Goal: Find specific page/section: Find specific page/section

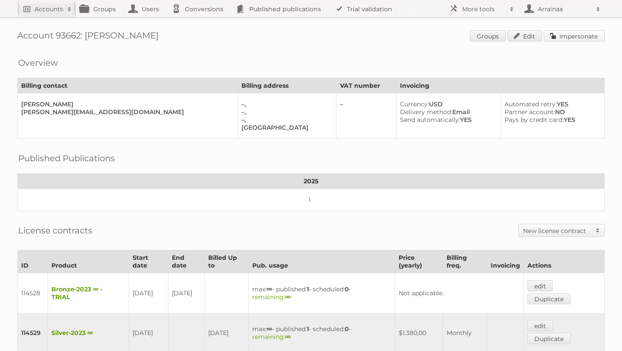
click at [556, 37] on link "Impersonate" at bounding box center [574, 35] width 61 height 11
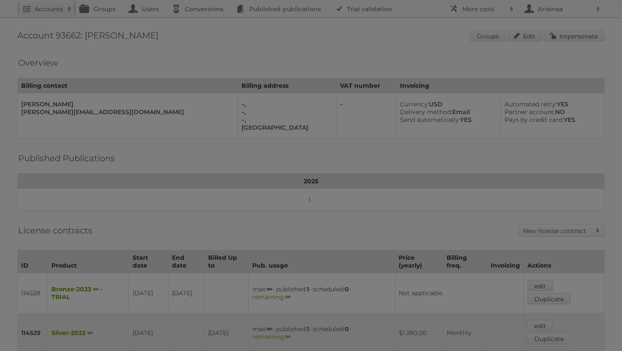
click at [414, 46] on div at bounding box center [311, 175] width 622 height 351
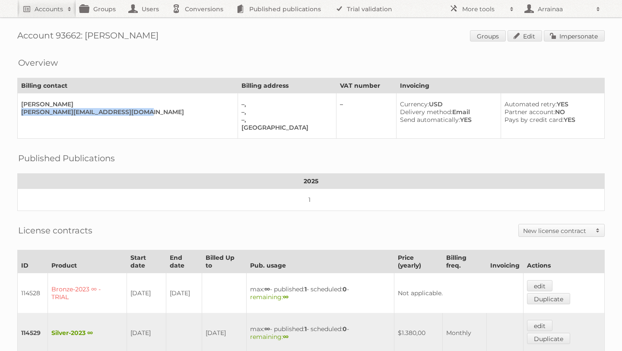
drag, startPoint x: 22, startPoint y: 113, endPoint x: 145, endPoint y: 116, distance: 123.2
click at [145, 116] on td "Sarah Sillow sarah.sillow@museumofthefuture.ae" at bounding box center [128, 115] width 220 height 45
copy div "sarah.sillow@museumofthefuture.ae"
click at [276, 72] on div "Overview Billing contact Billing address VAT number Invoicing Sarah Sillow sara…" at bounding box center [311, 95] width 588 height 87
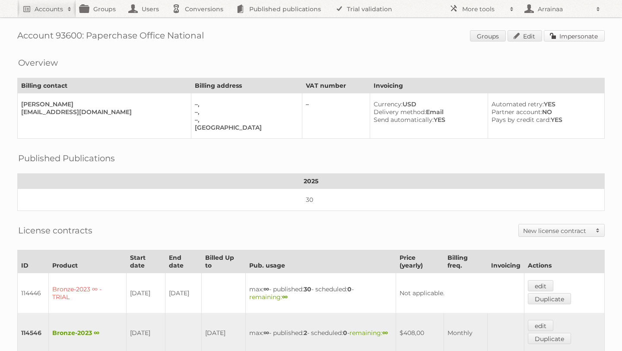
click at [565, 37] on link "Impersonate" at bounding box center [574, 35] width 61 height 11
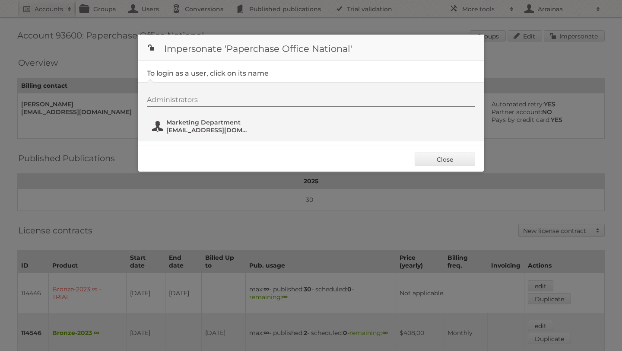
click at [199, 127] on span "marketing@totaloffice.com.au" at bounding box center [208, 130] width 84 height 8
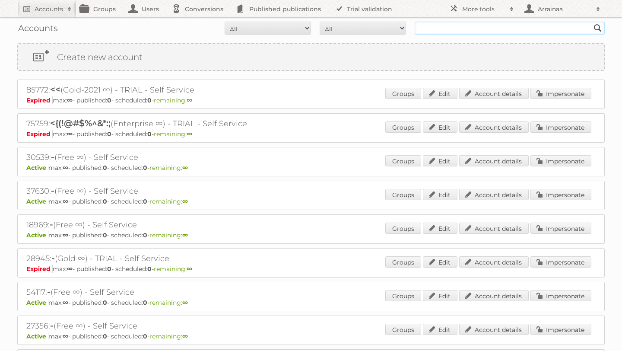
click at [443, 27] on input "text" at bounding box center [510, 28] width 190 height 13
type input "Buro"
click at [592, 22] on input "Search" at bounding box center [598, 28] width 13 height 13
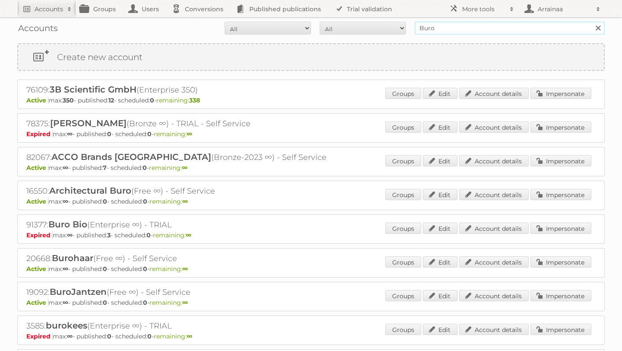
click at [440, 29] on input "Buro" at bounding box center [510, 28] width 190 height 13
click at [592, 22] on input "Search" at bounding box center [598, 28] width 13 height 13
click at [435, 29] on input "Buro" at bounding box center [510, 28] width 190 height 13
type input "Buro, [GEOGRAPHIC_DATA]"
click at [592, 22] on input "Search" at bounding box center [598, 28] width 13 height 13
